Goal: Task Accomplishment & Management: Manage account settings

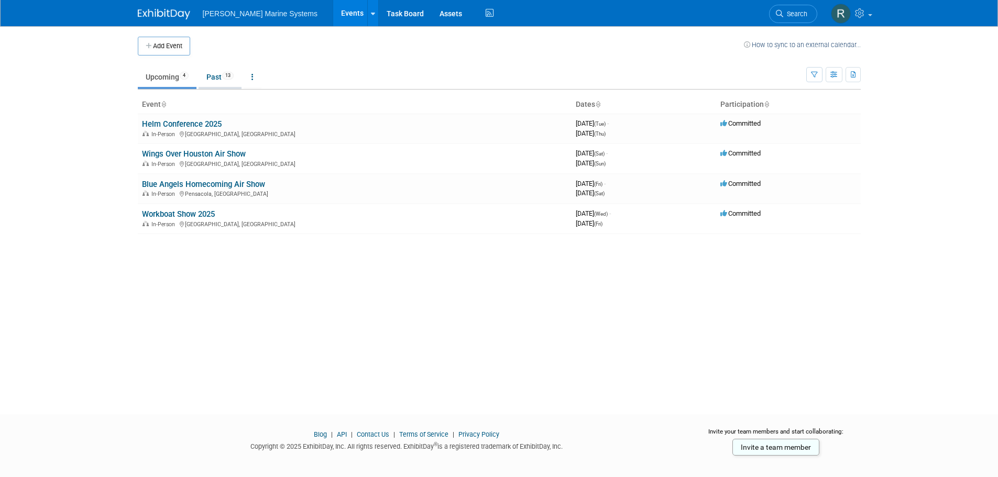
click at [239, 81] on link "Past 13" at bounding box center [219, 77] width 43 height 20
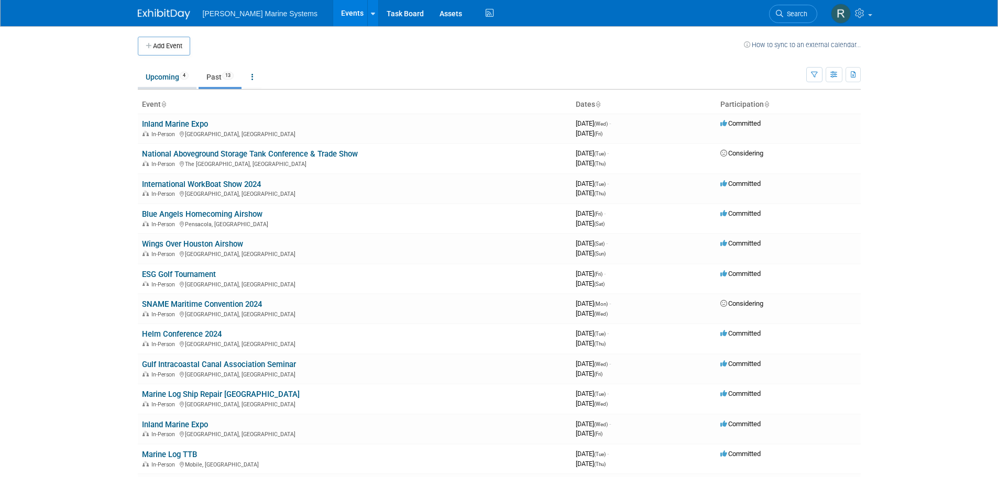
click at [180, 81] on link "Upcoming 4" at bounding box center [167, 77] width 59 height 20
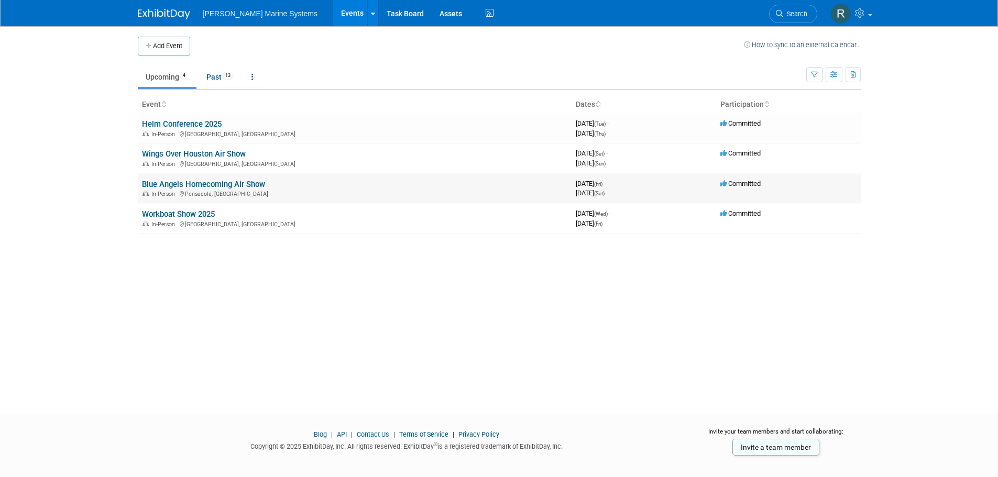
click at [196, 182] on link "Blue Angels Homecoming Air Show" at bounding box center [203, 184] width 123 height 9
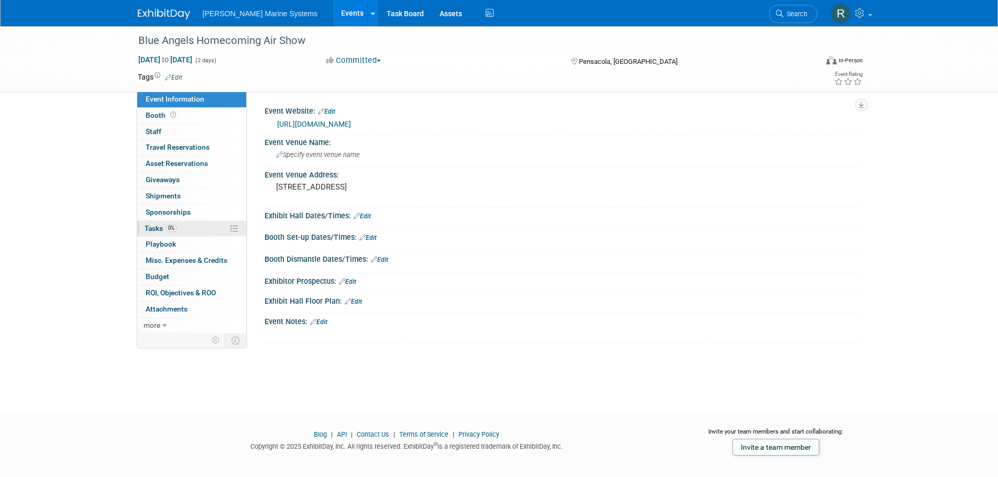
click at [183, 230] on link "0% Tasks 0%" at bounding box center [191, 229] width 109 height 16
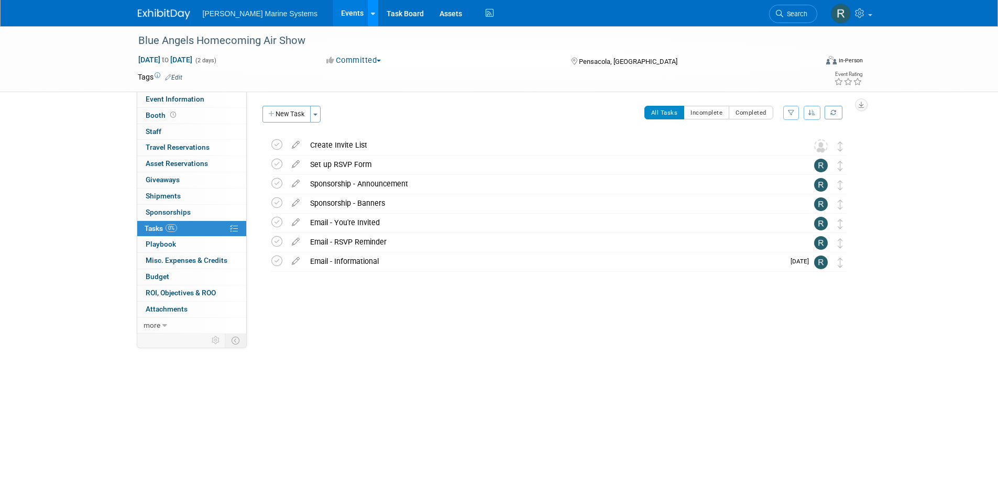
click at [367, 12] on link at bounding box center [372, 13] width 11 height 26
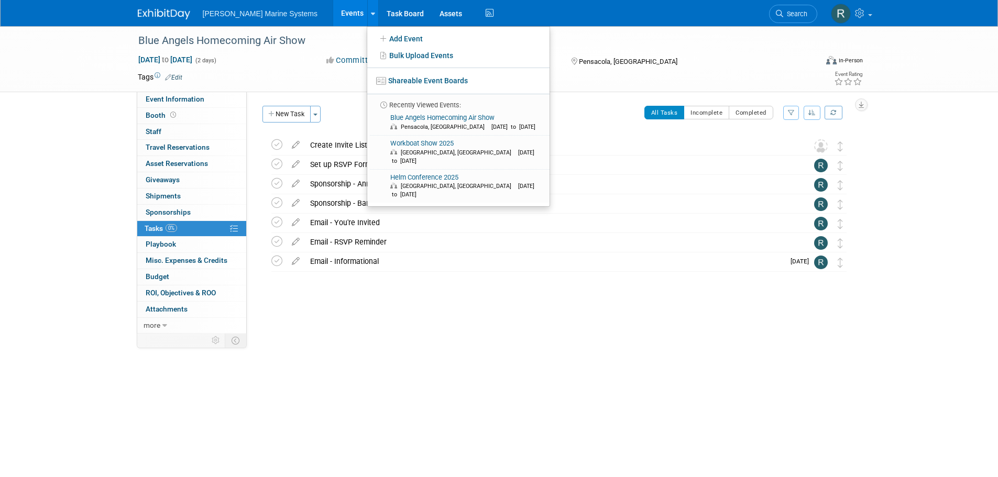
click at [333, 13] on link "Events" at bounding box center [352, 13] width 38 height 26
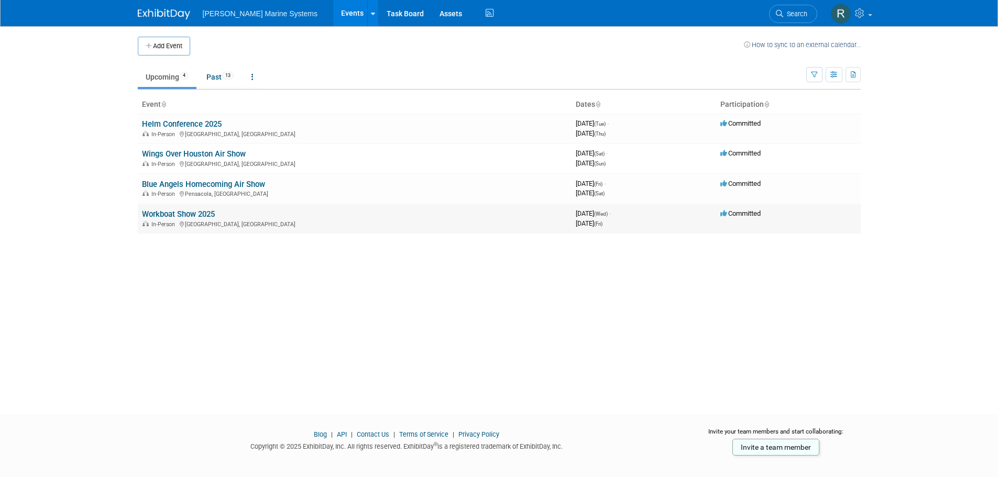
click at [181, 211] on link "Workboat Show 2025" at bounding box center [178, 213] width 73 height 9
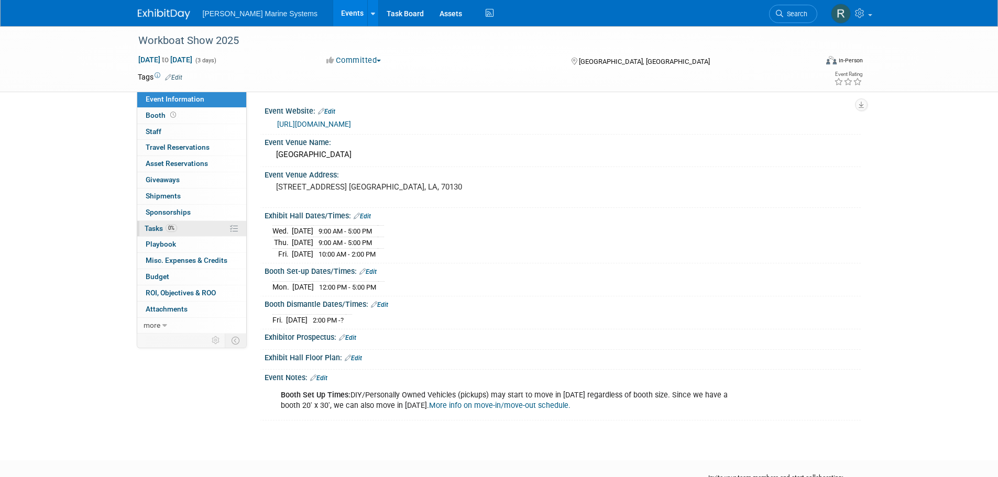
click at [193, 229] on link "0% Tasks 0%" at bounding box center [191, 229] width 109 height 16
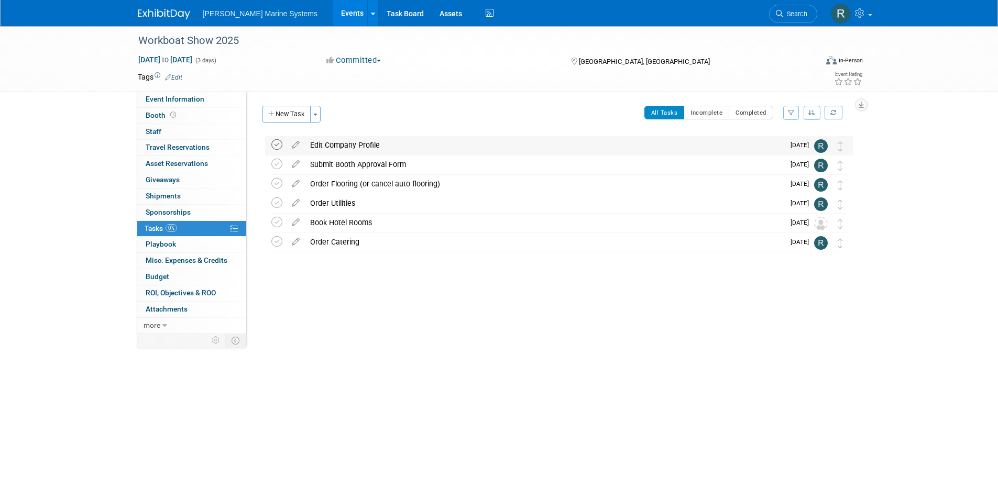
click at [278, 145] on icon at bounding box center [276, 144] width 11 height 11
